Goal: Task Accomplishment & Management: Manage account settings

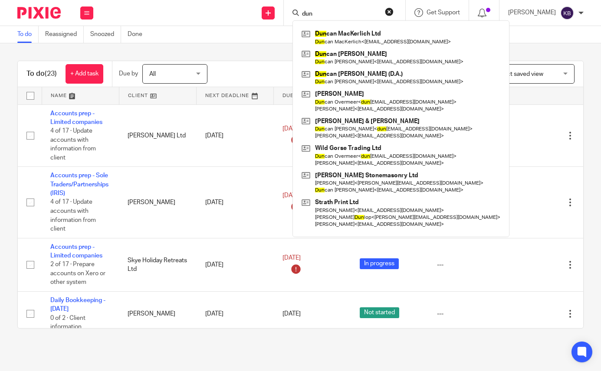
scroll to position [19, 0]
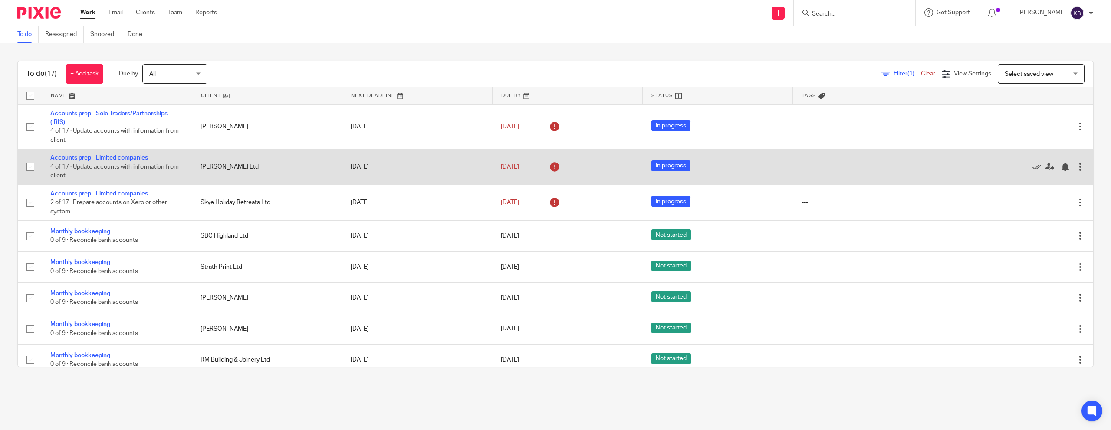
click at [112, 158] on link "Accounts prep - Limited companies" at bounding box center [99, 158] width 98 height 6
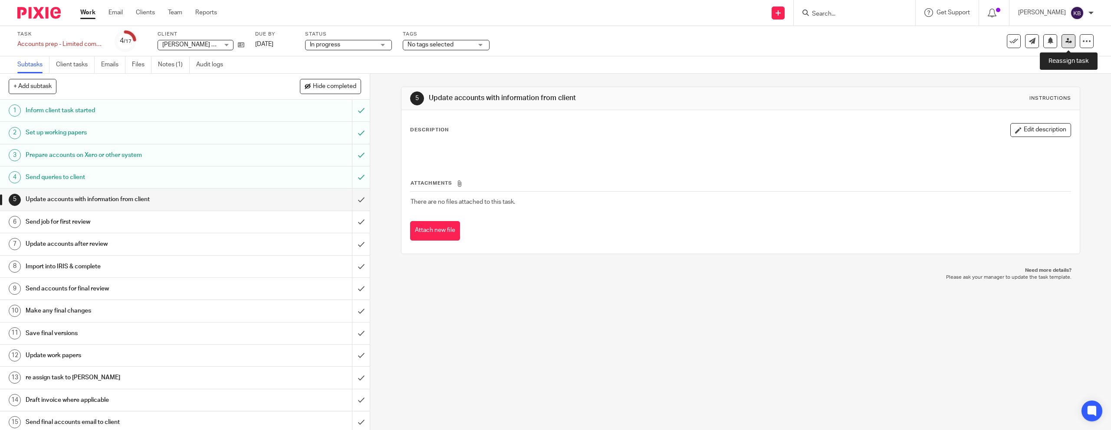
click at [1067, 41] on icon at bounding box center [1068, 41] width 7 height 7
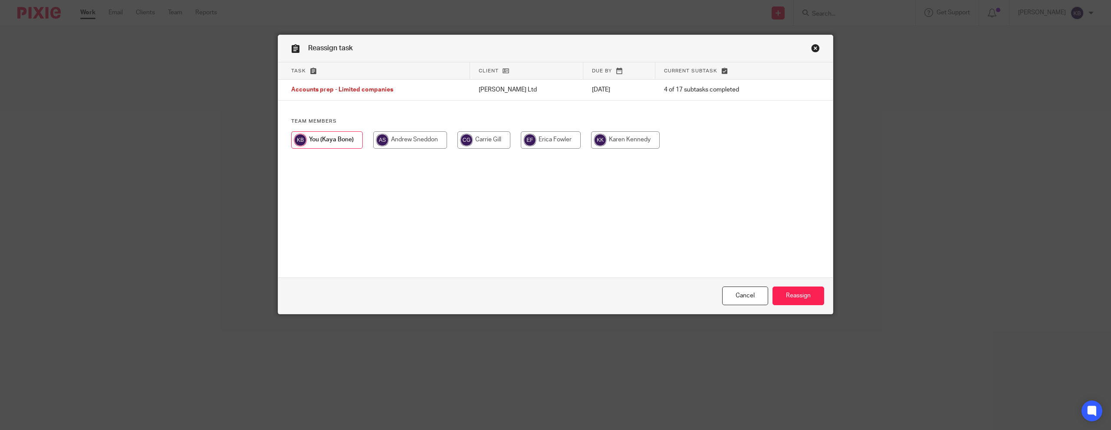
click at [641, 139] on input "radio" at bounding box center [625, 139] width 69 height 17
radio input "true"
click at [805, 297] on input "Reassign" at bounding box center [798, 296] width 52 height 19
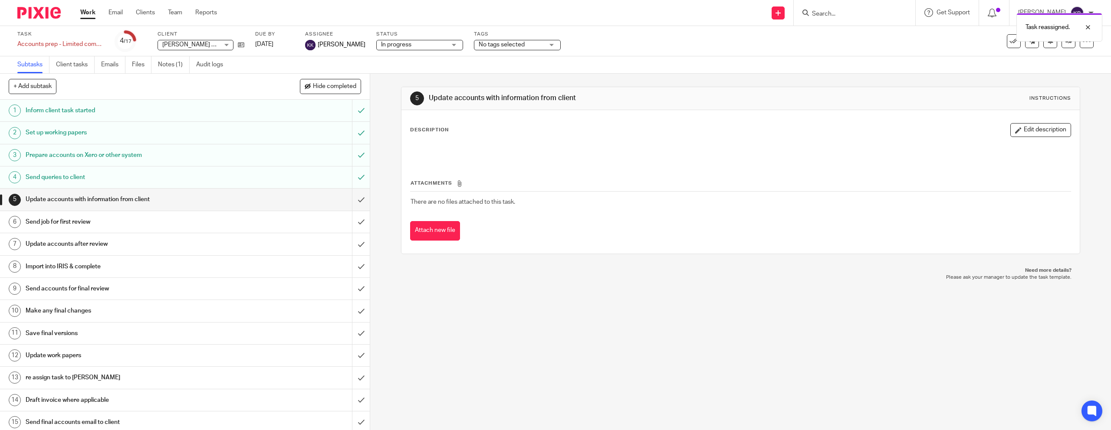
click at [41, 13] on img at bounding box center [38, 13] width 43 height 12
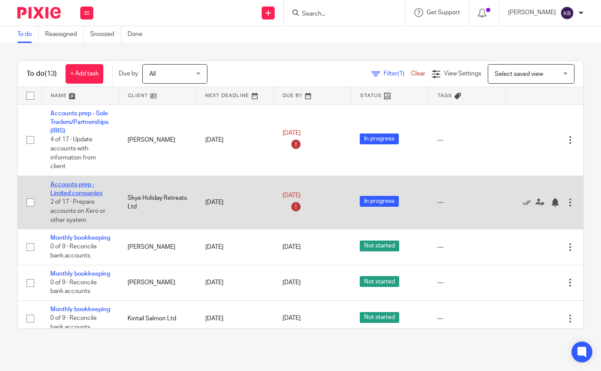
click at [77, 196] on link "Accounts prep - Limited companies" at bounding box center [76, 189] width 52 height 15
